Goal: Task Accomplishment & Management: Manage account settings

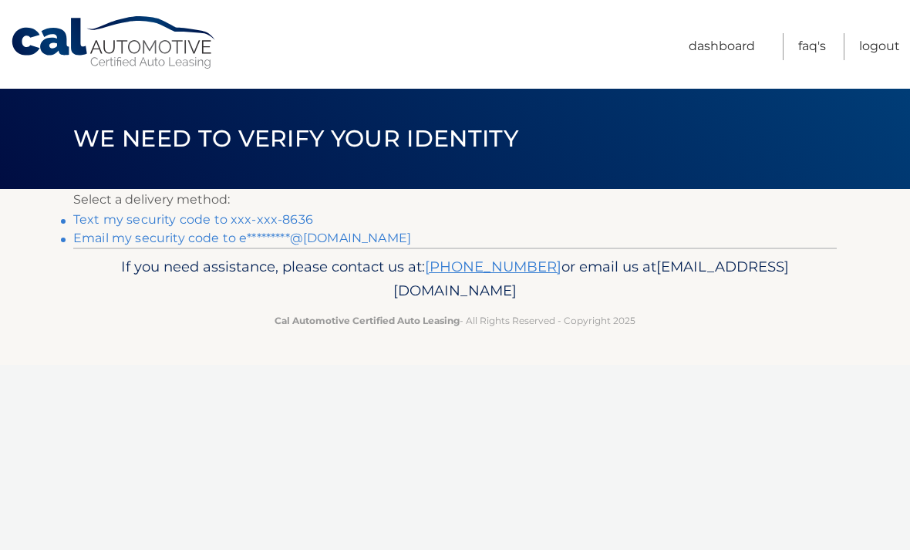
click at [672, 250] on div "If you need assistance, please contact us at: [PHONE_NUMBER] or email us at [EM…" at bounding box center [454, 290] width 763 height 86
click at [109, 220] on link "Text my security code to xxx-xxx-8636" at bounding box center [193, 219] width 240 height 15
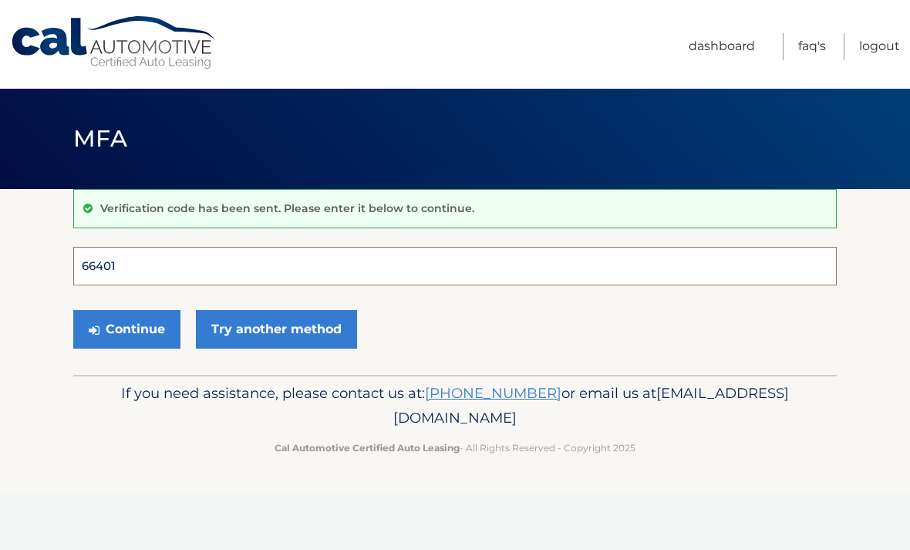
type input "664018"
click at [126, 328] on button "Continue" at bounding box center [126, 329] width 107 height 39
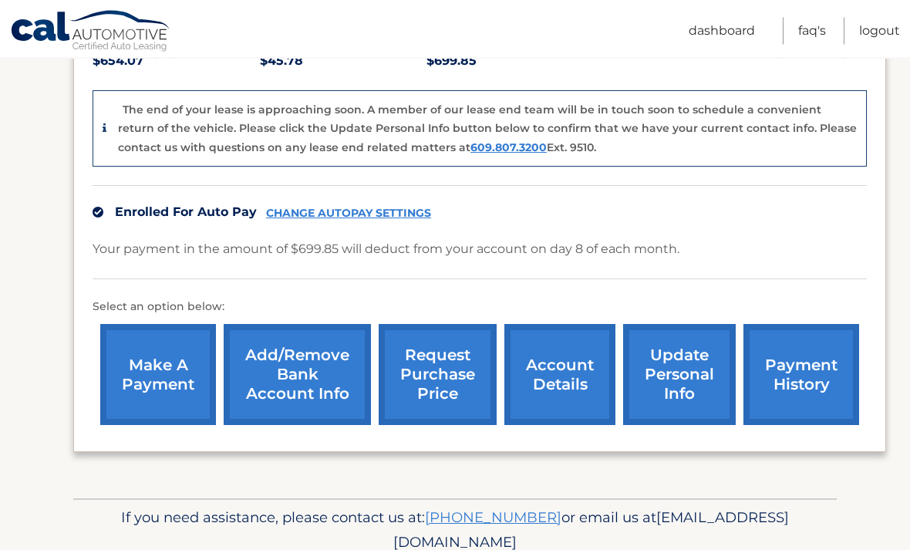
scroll to position [389, 0]
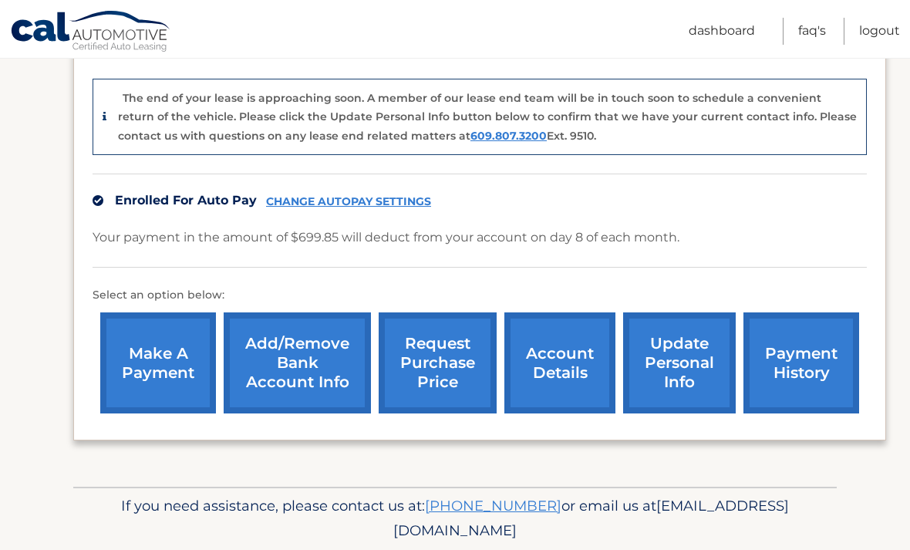
click at [585, 370] on link "account details" at bounding box center [559, 362] width 111 height 101
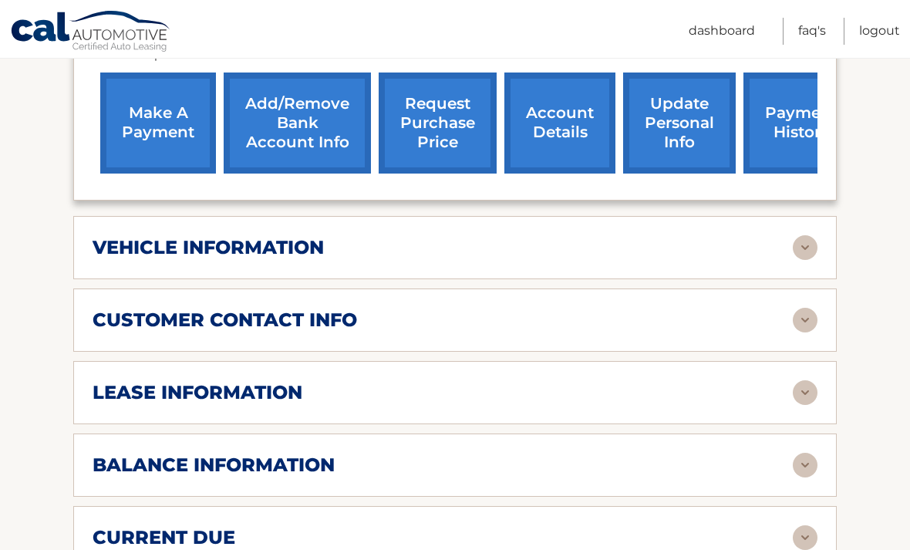
scroll to position [553, 0]
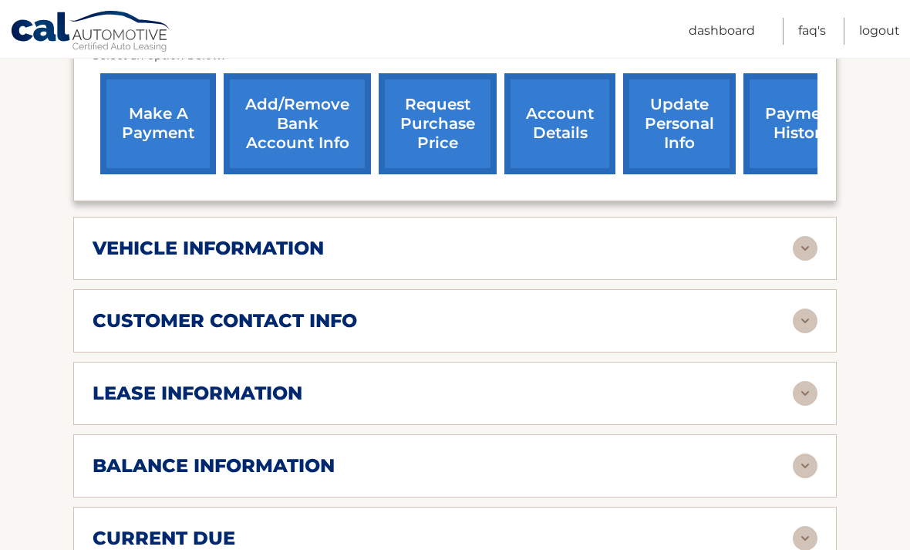
click at [806, 395] on img at bounding box center [804, 393] width 25 height 25
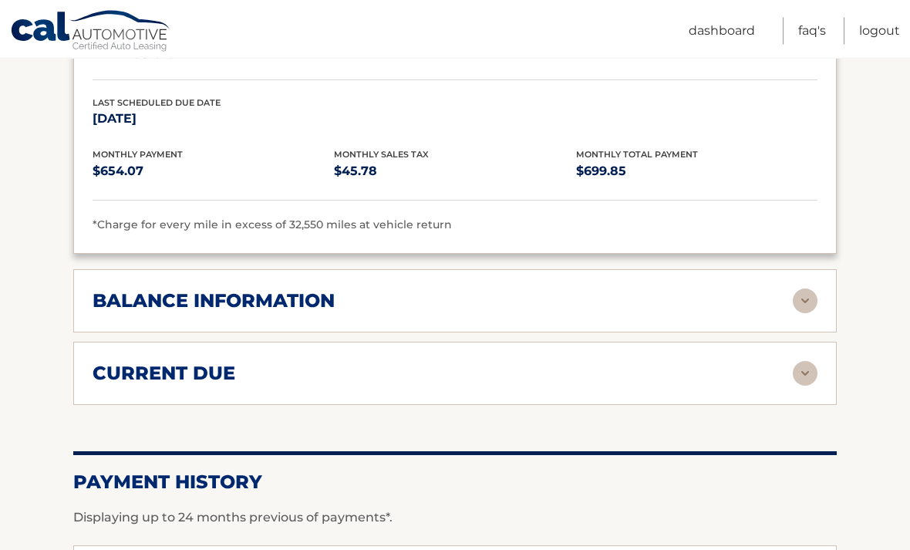
click at [805, 294] on img at bounding box center [804, 301] width 25 height 25
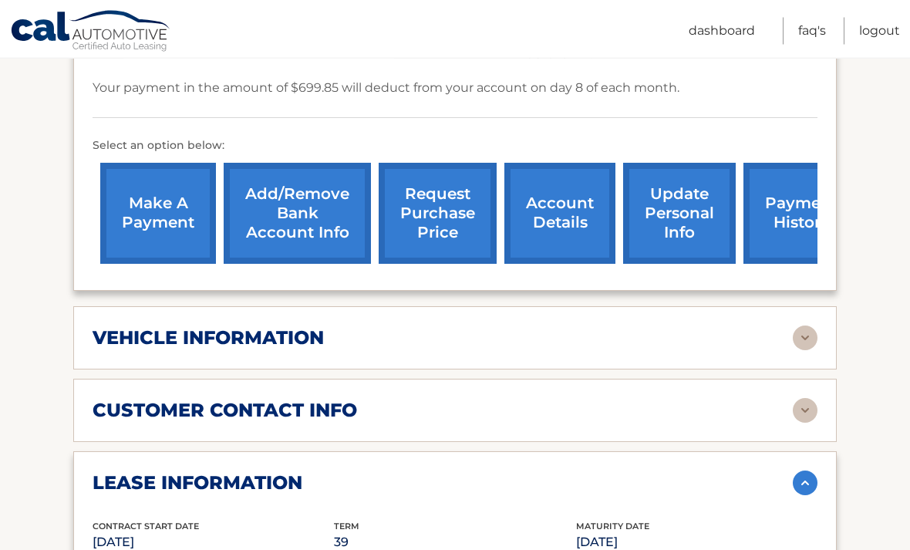
scroll to position [0, 0]
